Goal: Navigation & Orientation: Find specific page/section

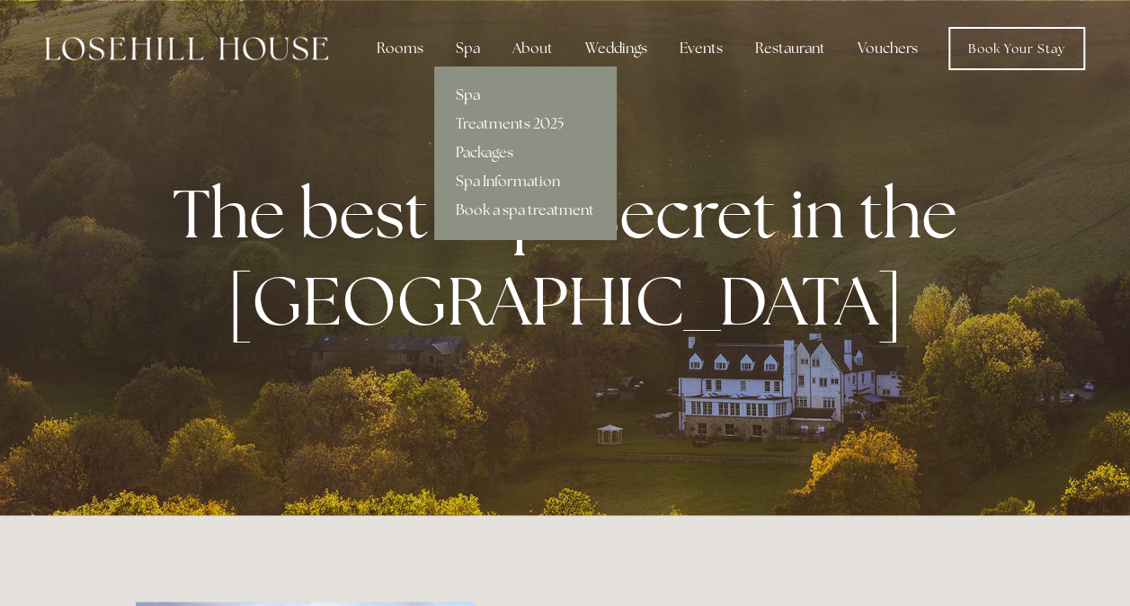
click at [478, 91] on link "Spa" at bounding box center [525, 95] width 182 height 29
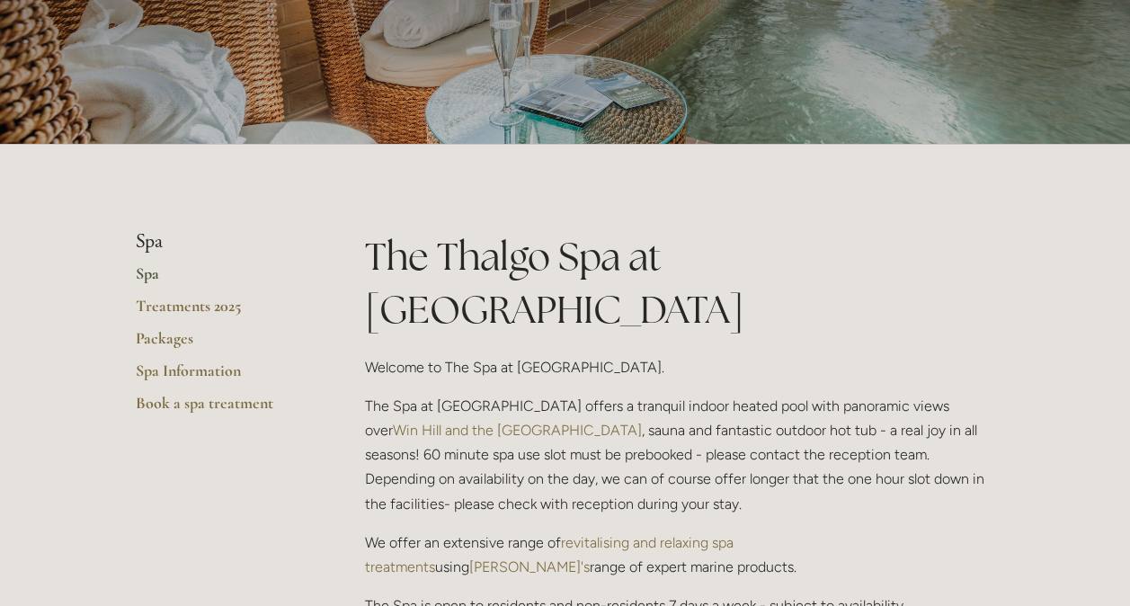
scroll to position [223, 0]
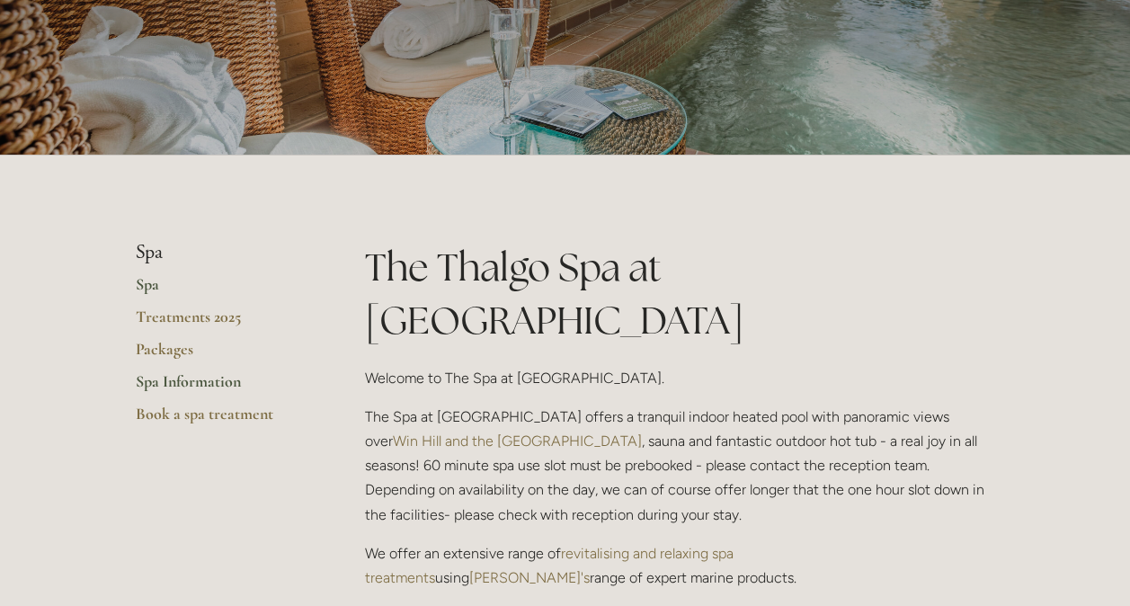
click at [214, 385] on link "Spa Information" at bounding box center [222, 387] width 172 height 32
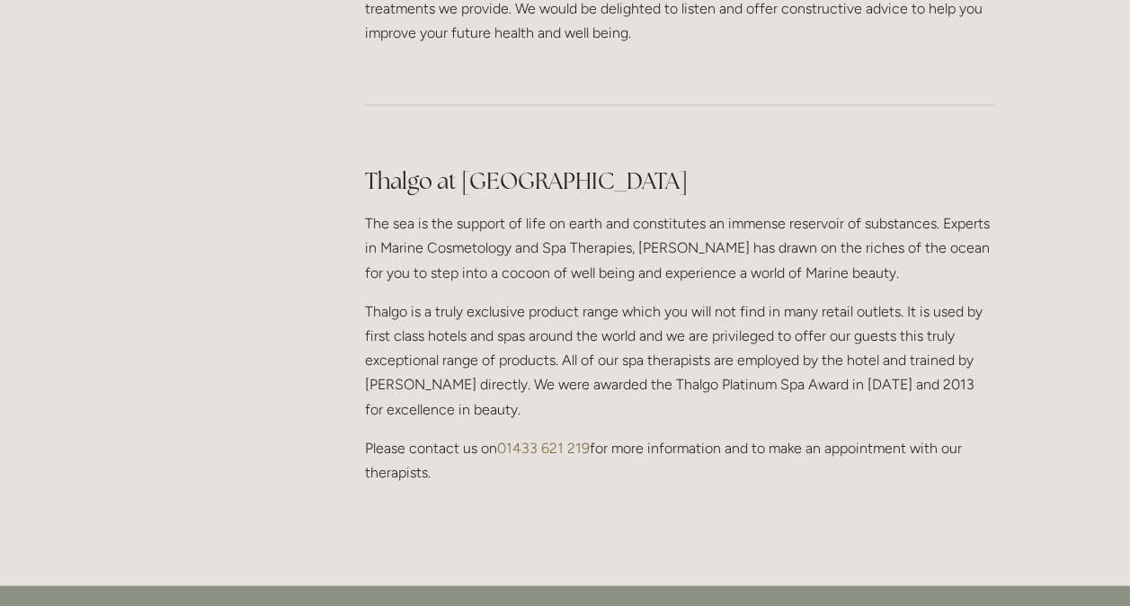
scroll to position [1528, 0]
